Goal: Navigation & Orientation: Find specific page/section

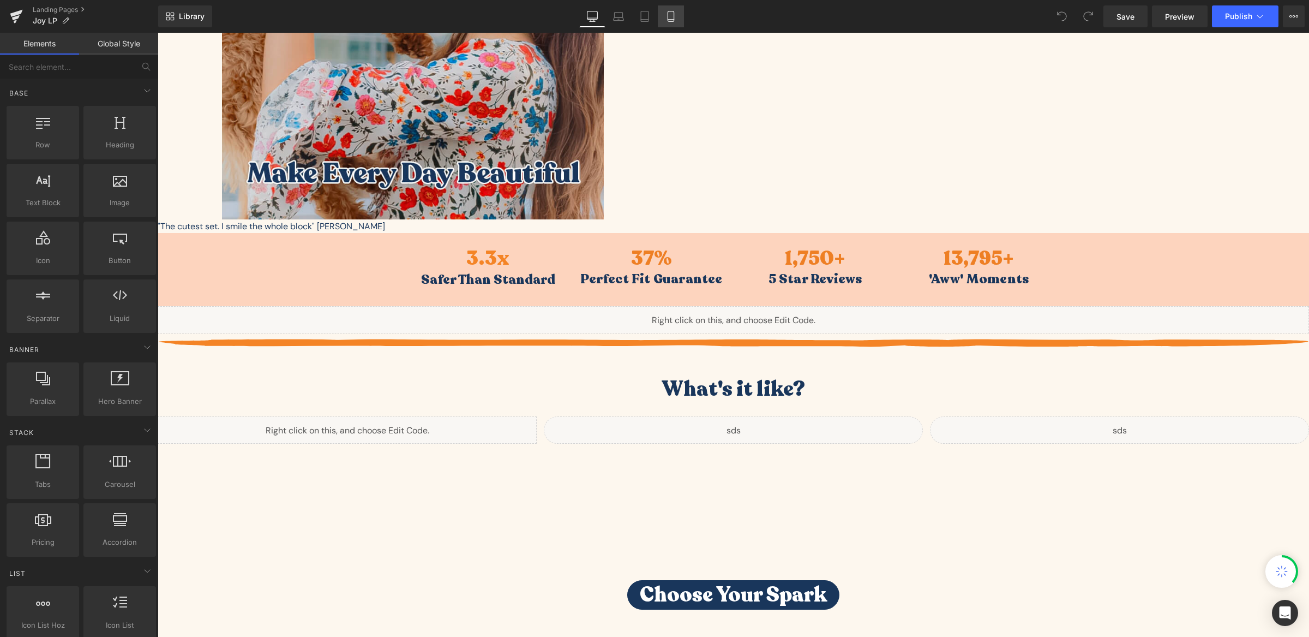
click at [671, 14] on icon at bounding box center [670, 16] width 11 height 11
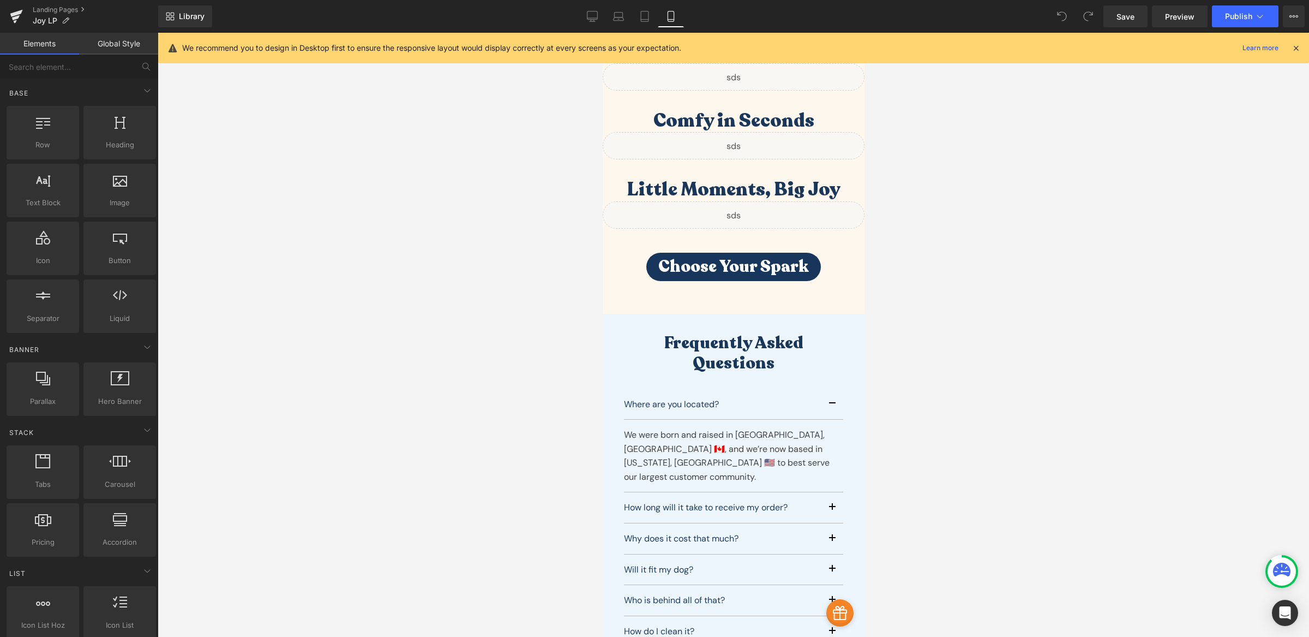
scroll to position [3359, 0]
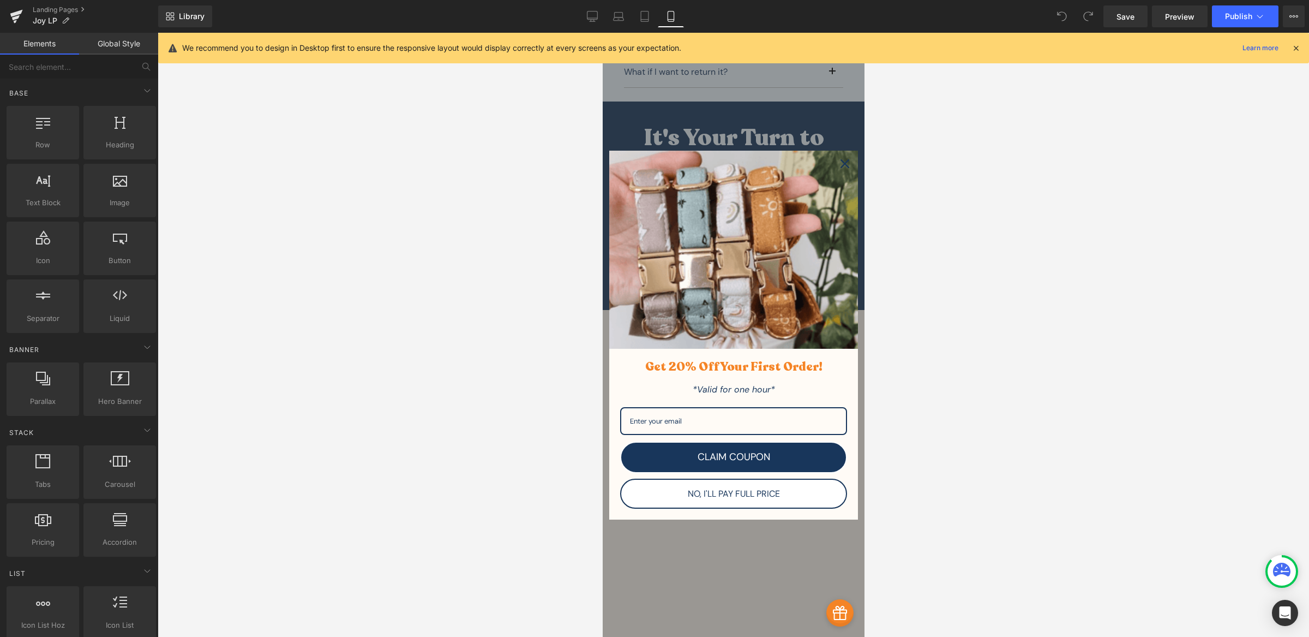
click at [840, 167] on icon "close icon" at bounding box center [844, 163] width 9 height 9
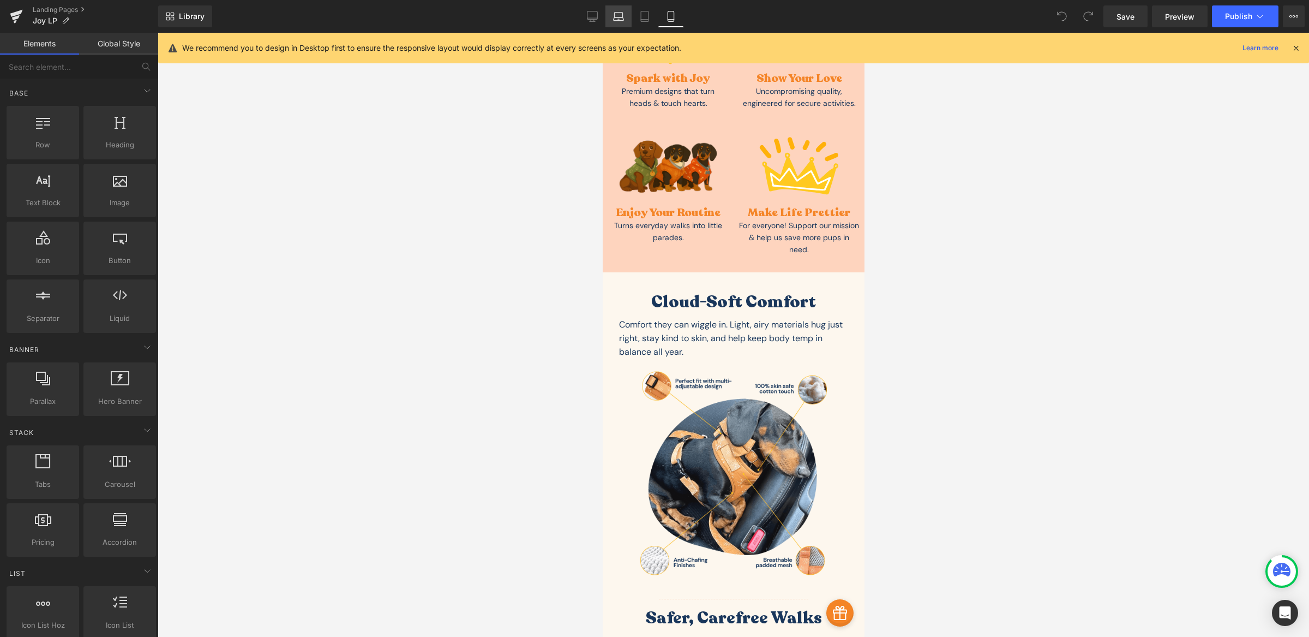
scroll to position [991, 0]
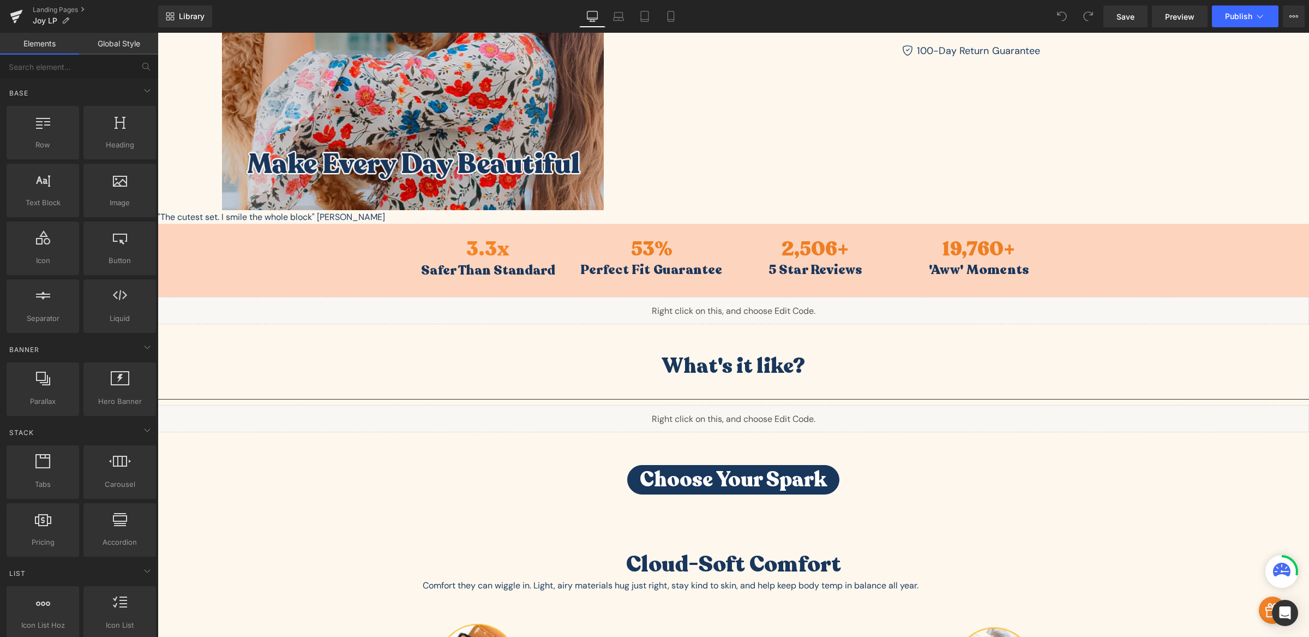
scroll to position [571, 0]
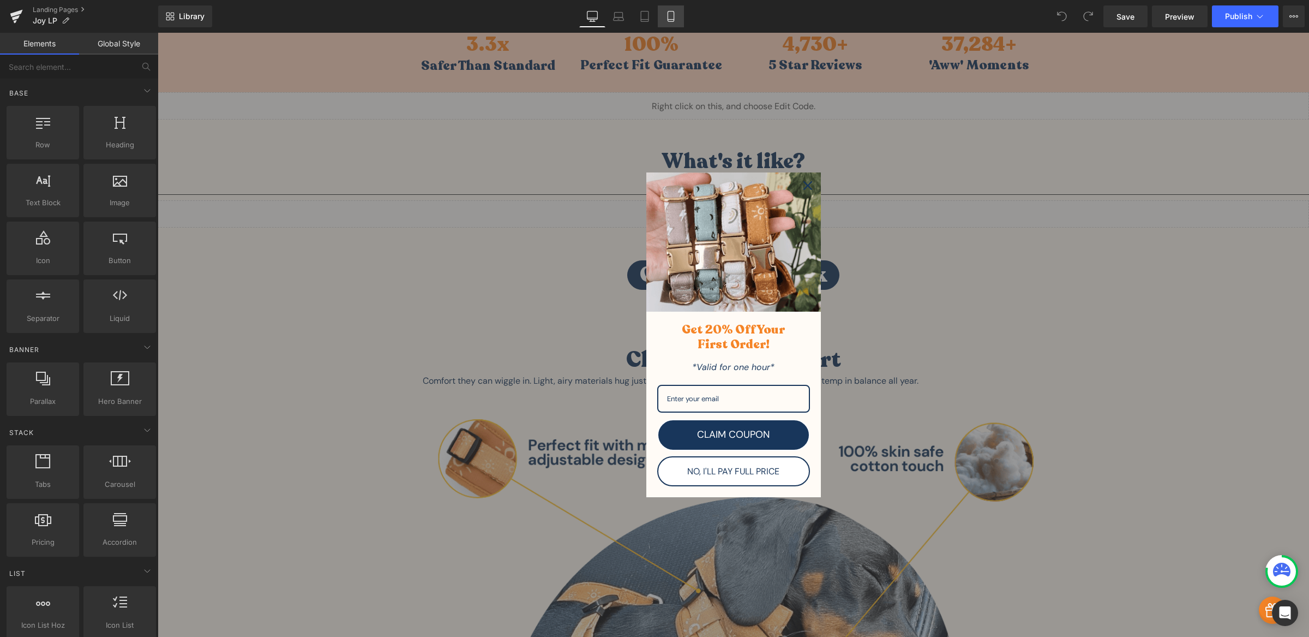
click at [670, 20] on icon at bounding box center [671, 20] width 6 height 0
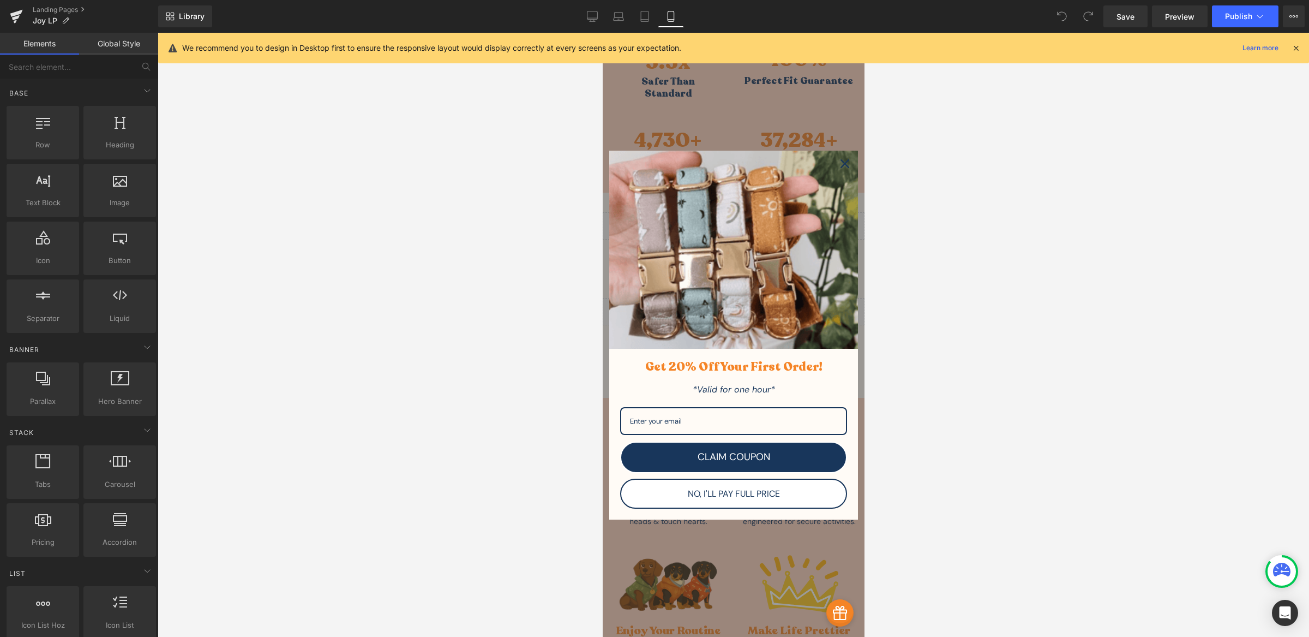
scroll to position [494, 0]
click at [840, 168] on icon "close icon" at bounding box center [844, 163] width 9 height 9
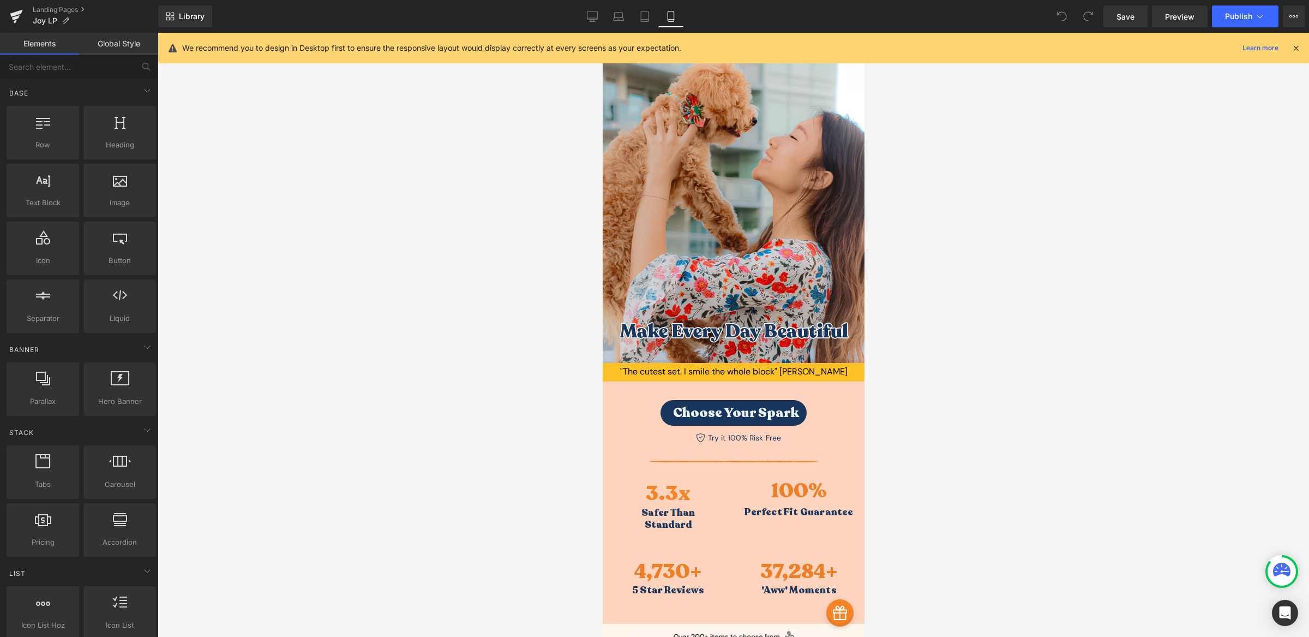
scroll to position [62, 0]
